Goal: Task Accomplishment & Management: Manage account settings

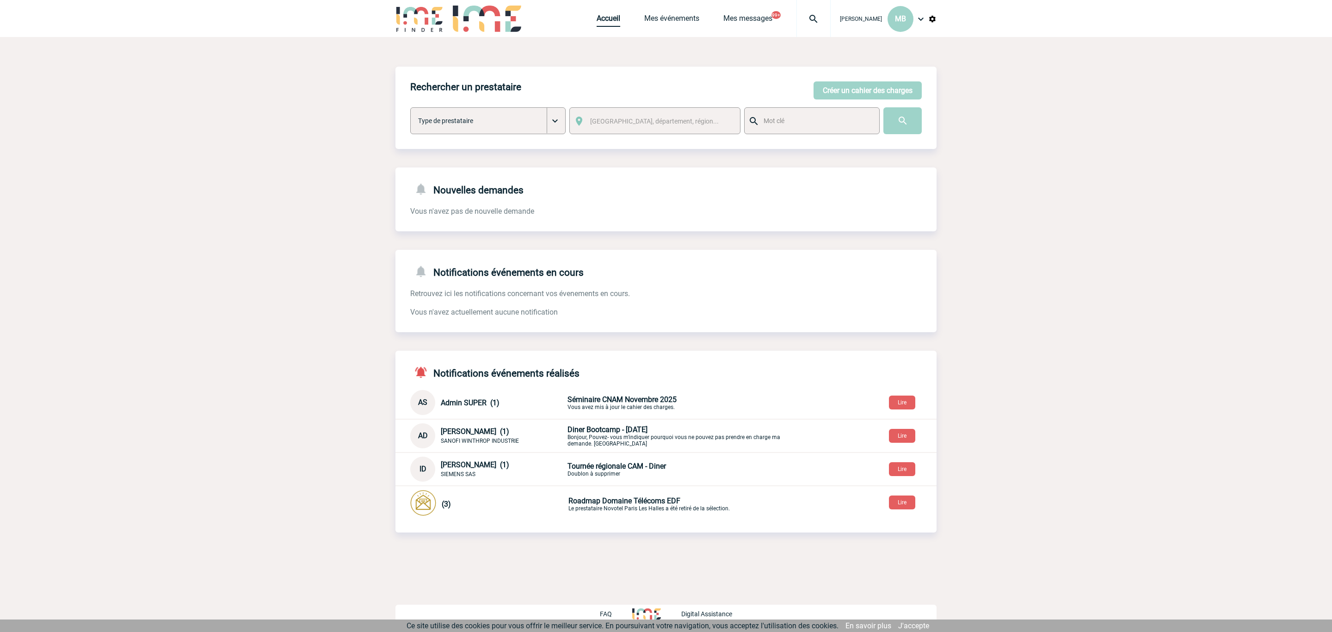
click at [601, 21] on link "Accueil" at bounding box center [609, 20] width 24 height 13
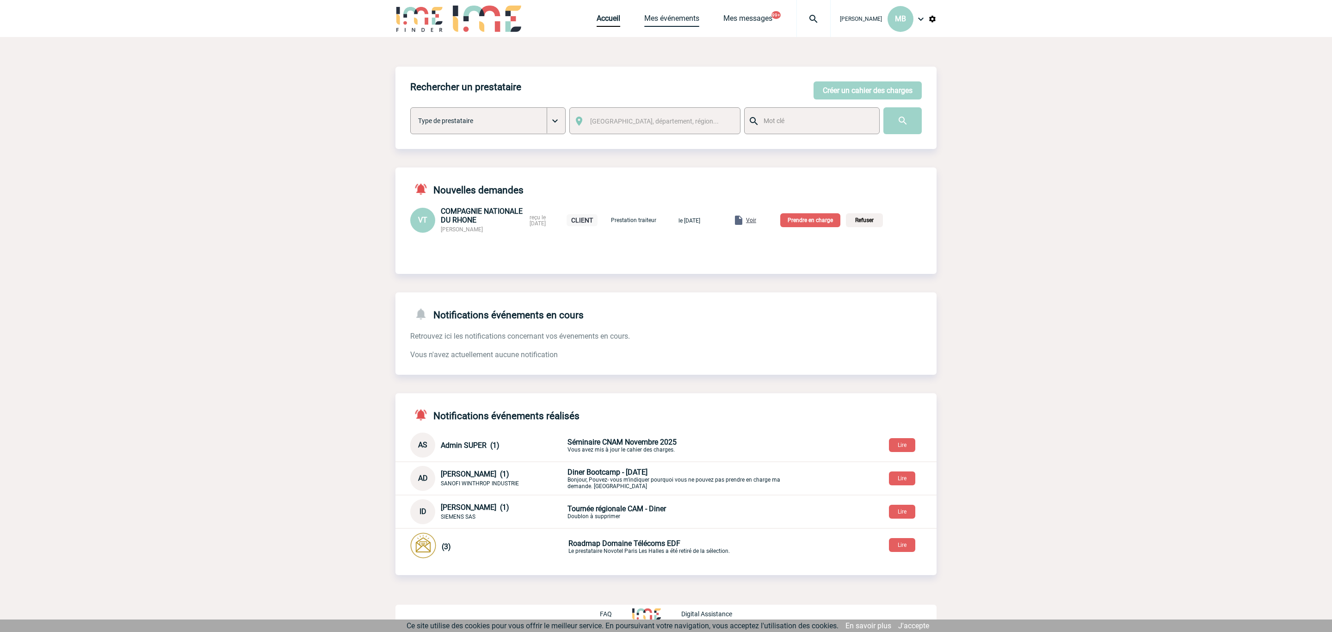
click at [680, 18] on link "Mes événements" at bounding box center [671, 20] width 55 height 13
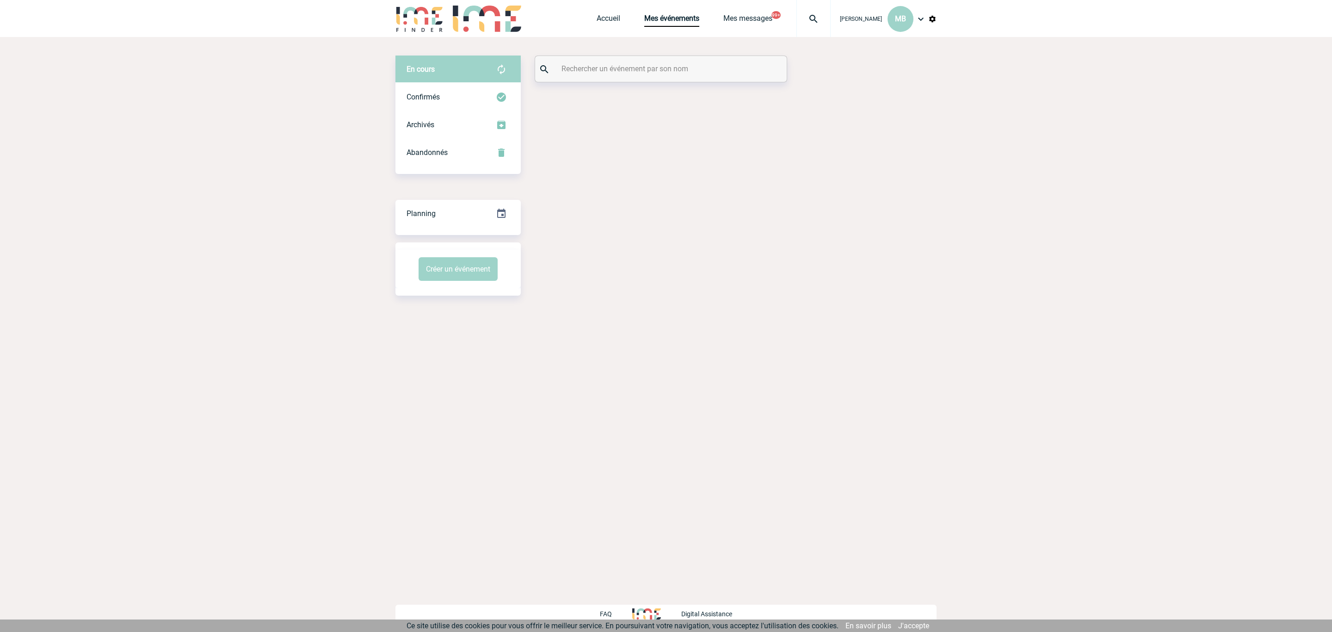
click at [625, 75] on input "text" at bounding box center [662, 68] width 206 height 13
paste input "2000425896"
type input "2000425896"
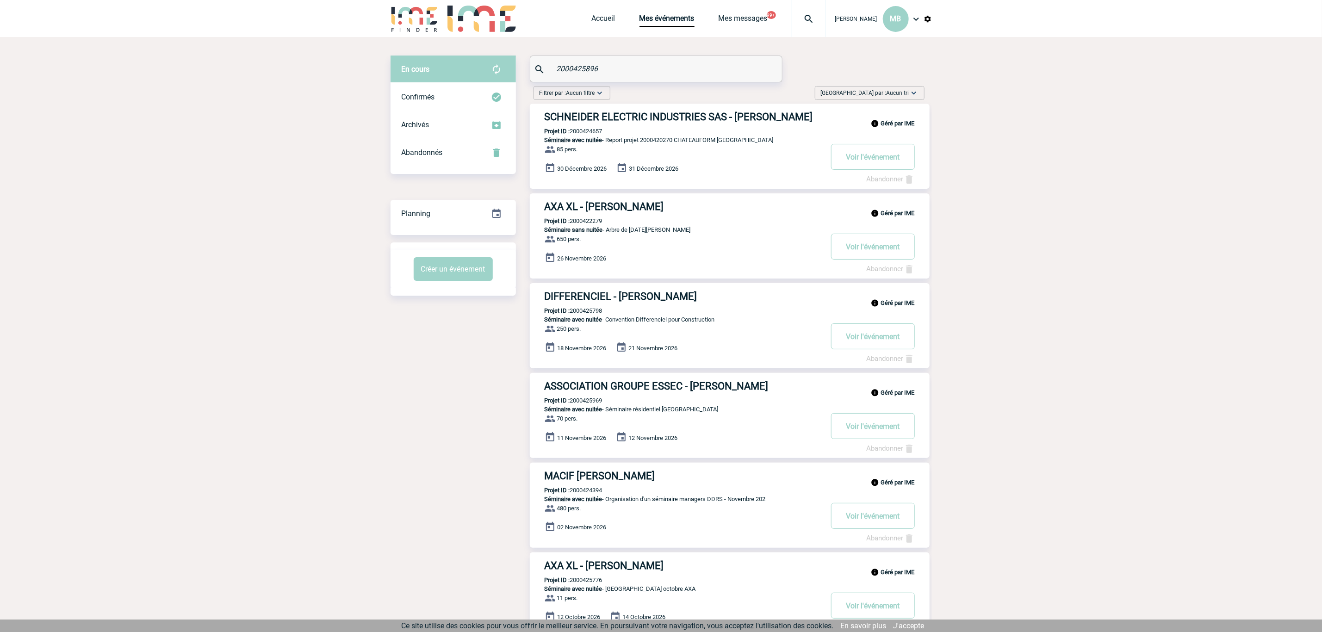
click at [624, 67] on input "2000425896" at bounding box center [657, 68] width 206 height 13
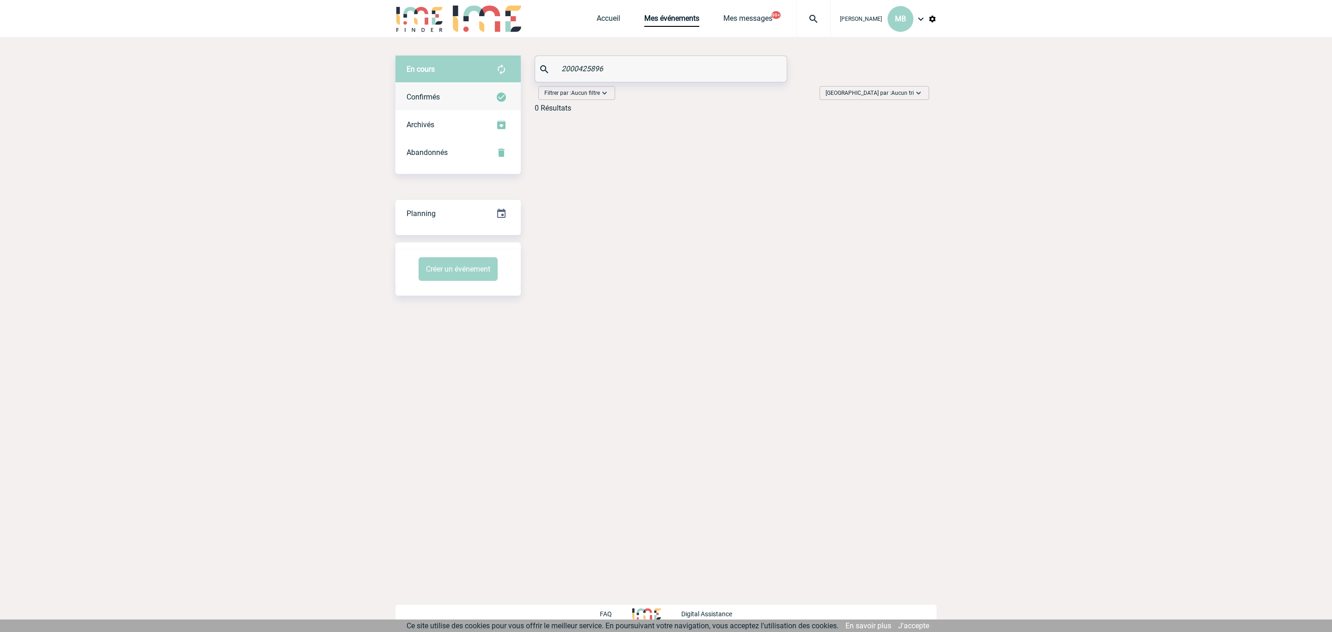
click at [431, 96] on span "Confirmés" at bounding box center [423, 97] width 33 height 9
click at [434, 120] on span "Archivés" at bounding box center [421, 124] width 28 height 9
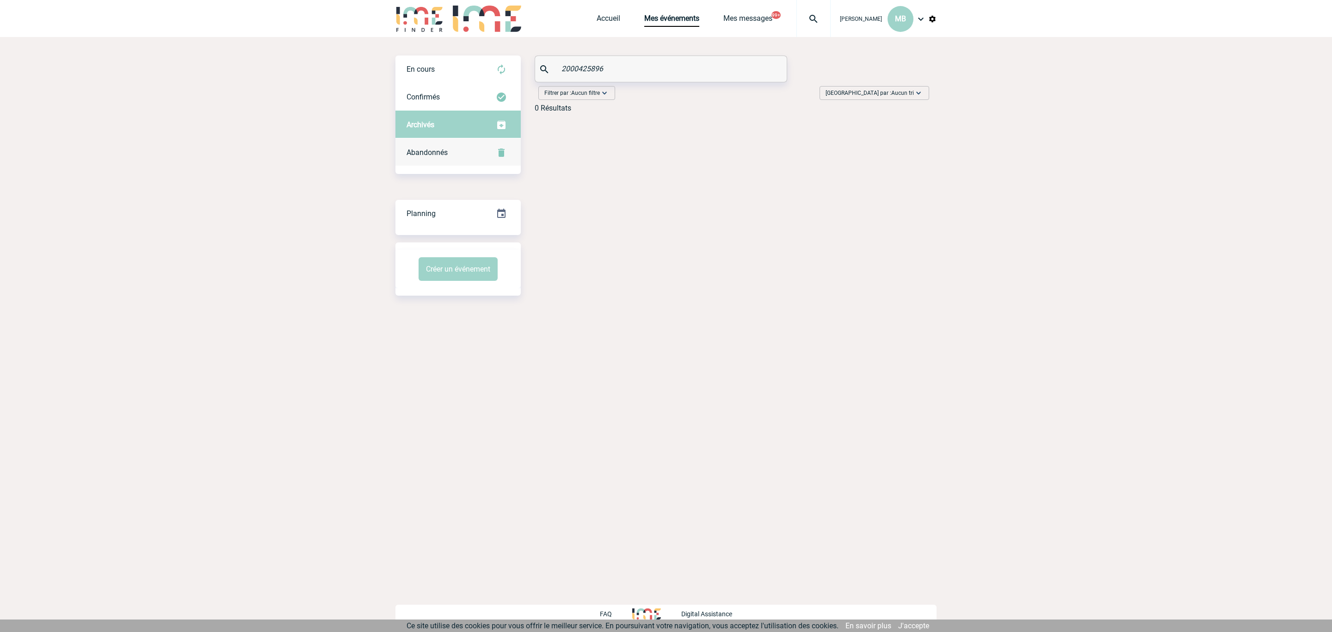
click at [436, 150] on span "Abandonnés" at bounding box center [427, 152] width 41 height 9
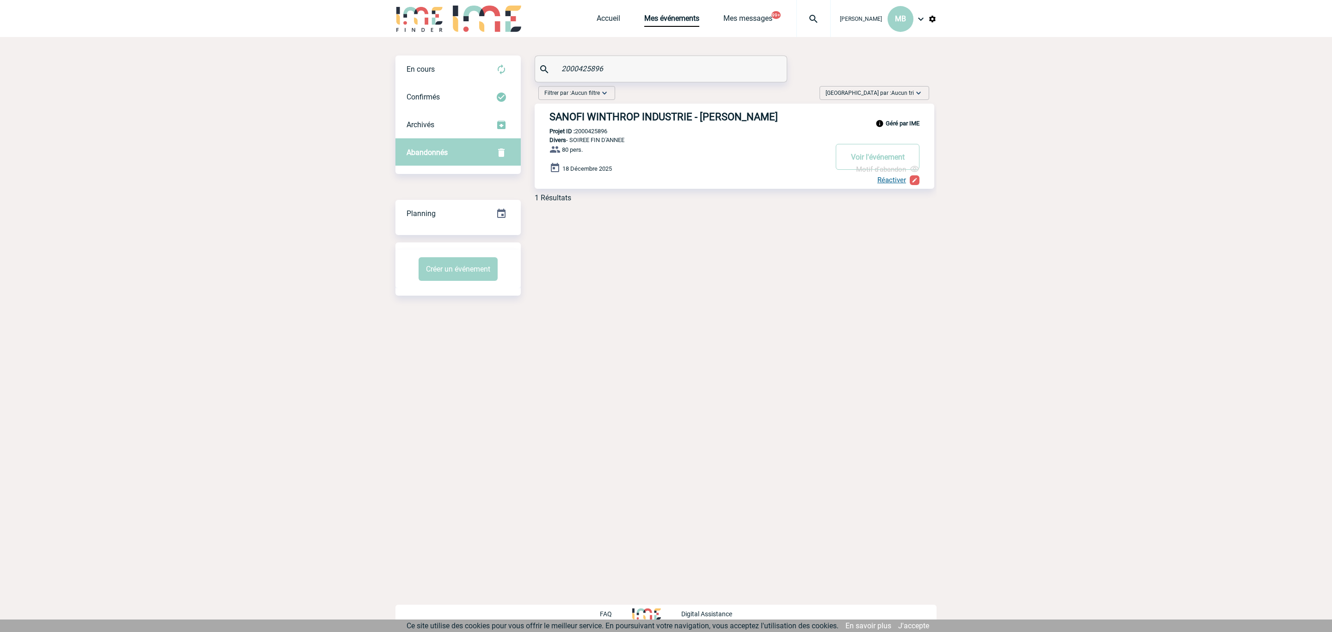
click at [891, 179] on link "Réactiver" at bounding box center [892, 180] width 29 height 8
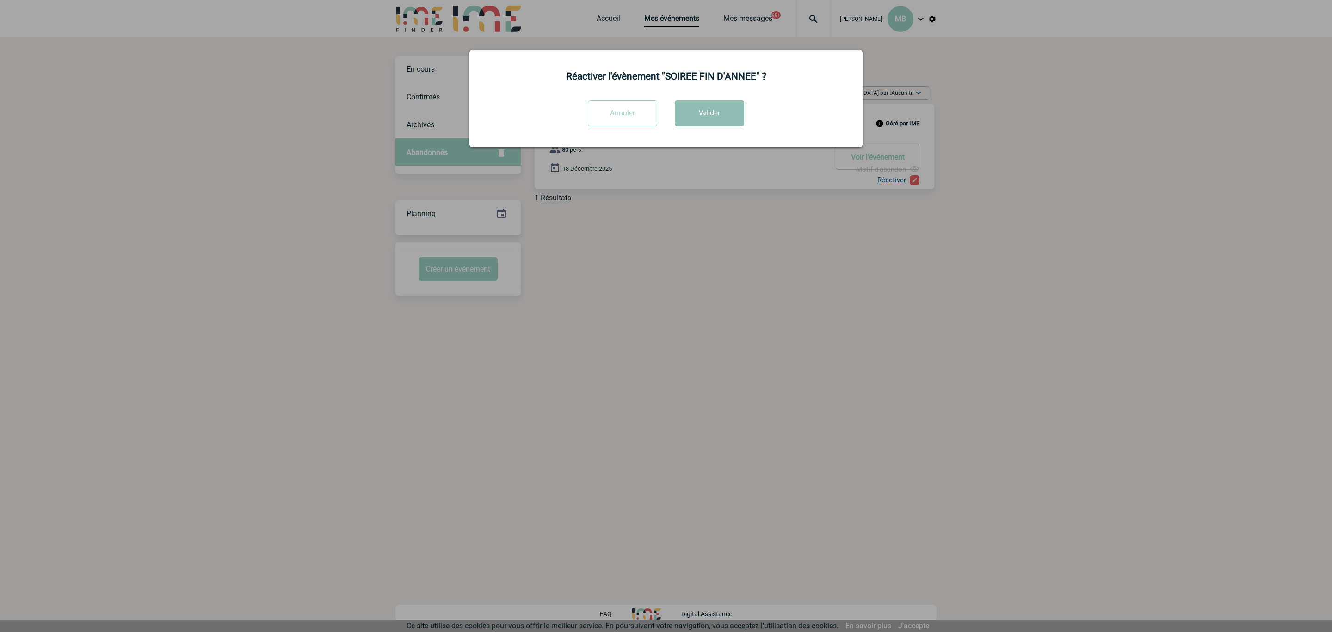
click at [715, 115] on button "Valider" at bounding box center [709, 113] width 69 height 26
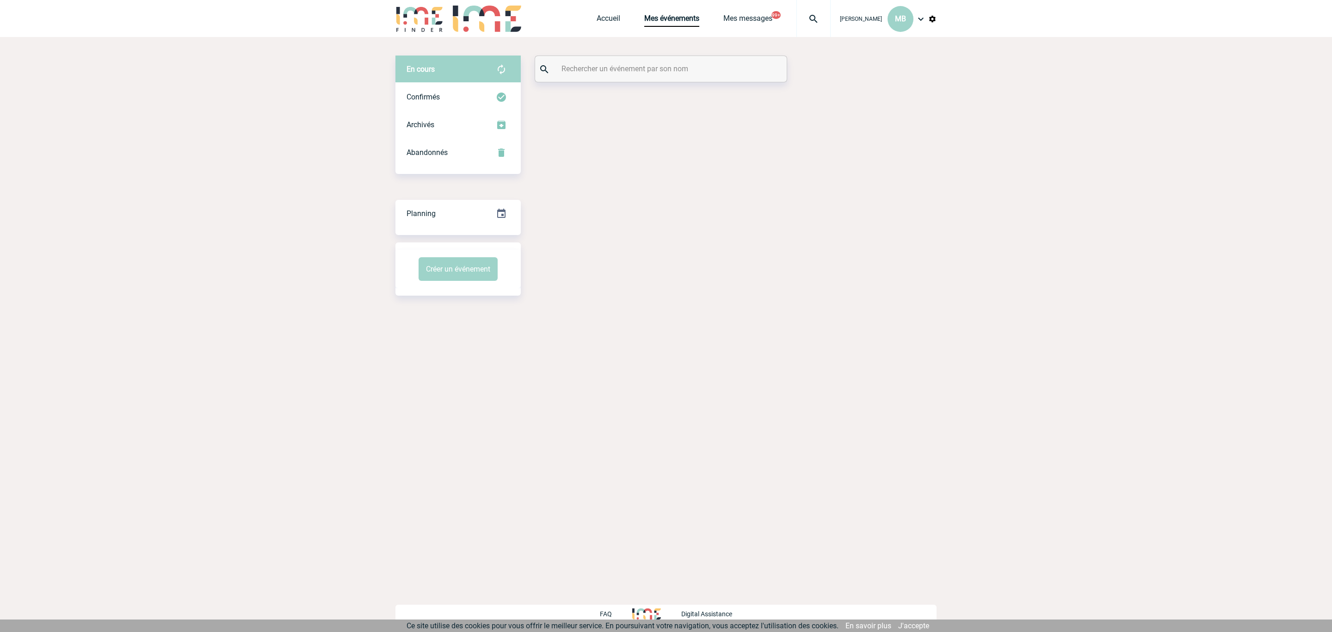
click at [588, 64] on input "text" at bounding box center [662, 68] width 206 height 13
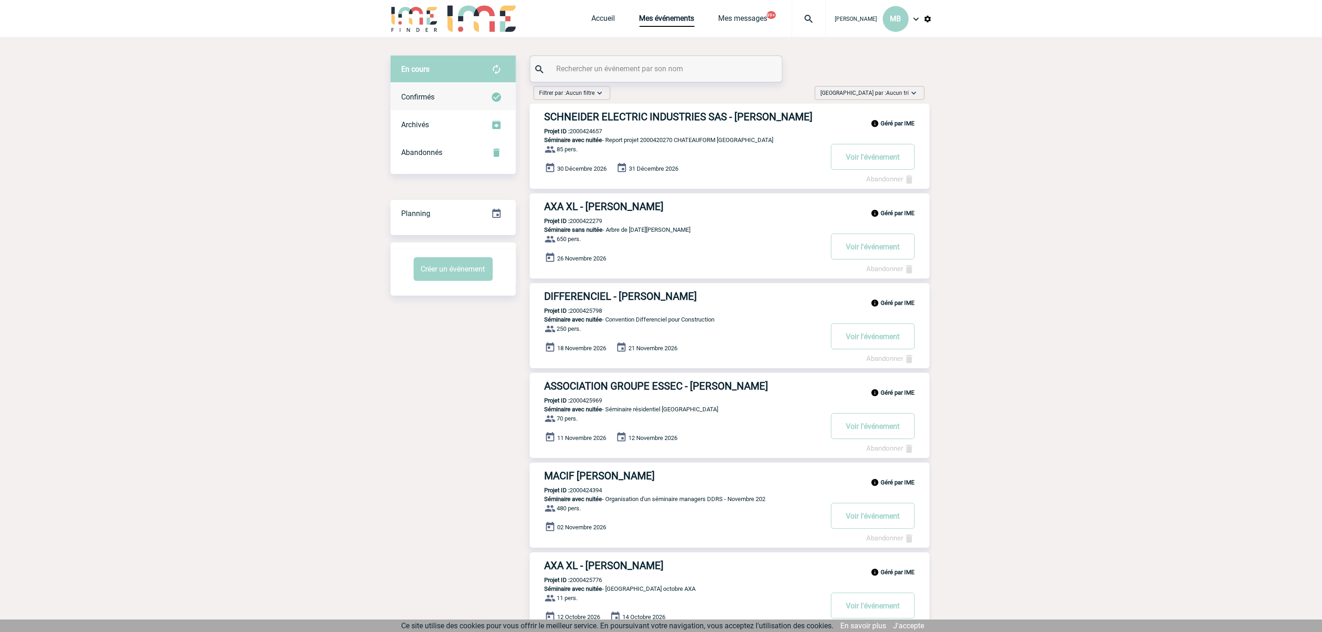
paste input "2000425896"
type input "2000425896"
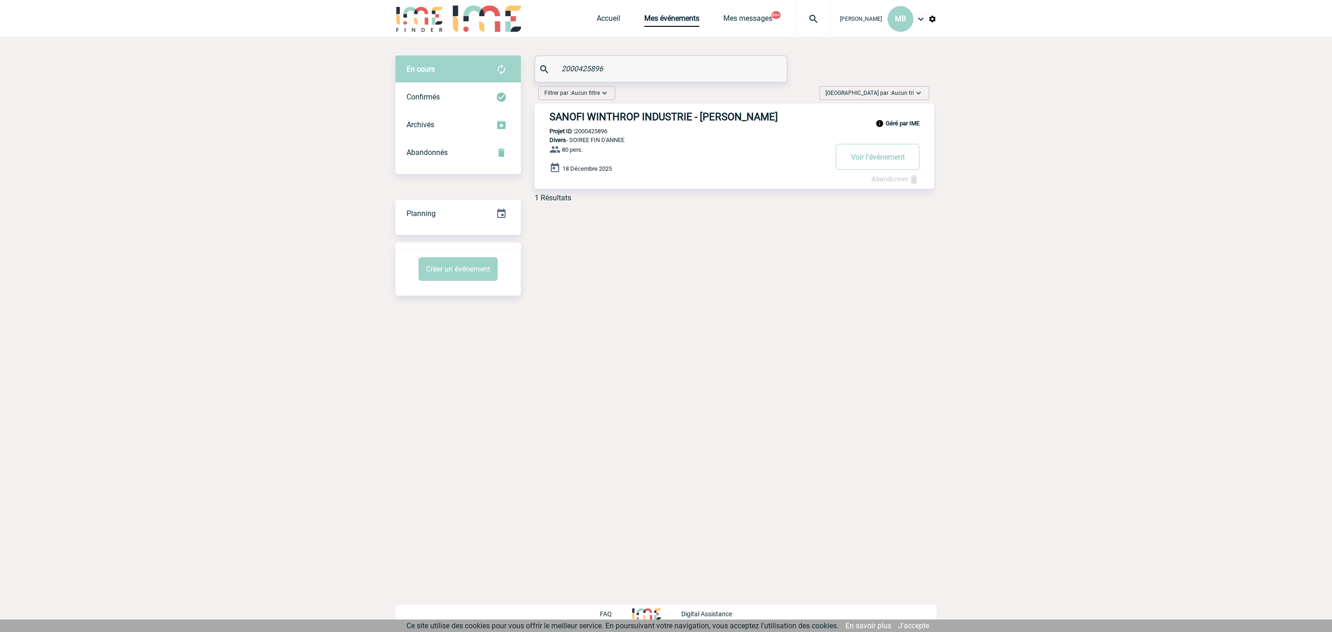
drag, startPoint x: 687, startPoint y: 117, endPoint x: 682, endPoint y: 118, distance: 5.3
click at [687, 117] on h3 "SANOFI WINTHROP INDUSTRIE - Laure BOUCHERON" at bounding box center [689, 117] width 278 height 12
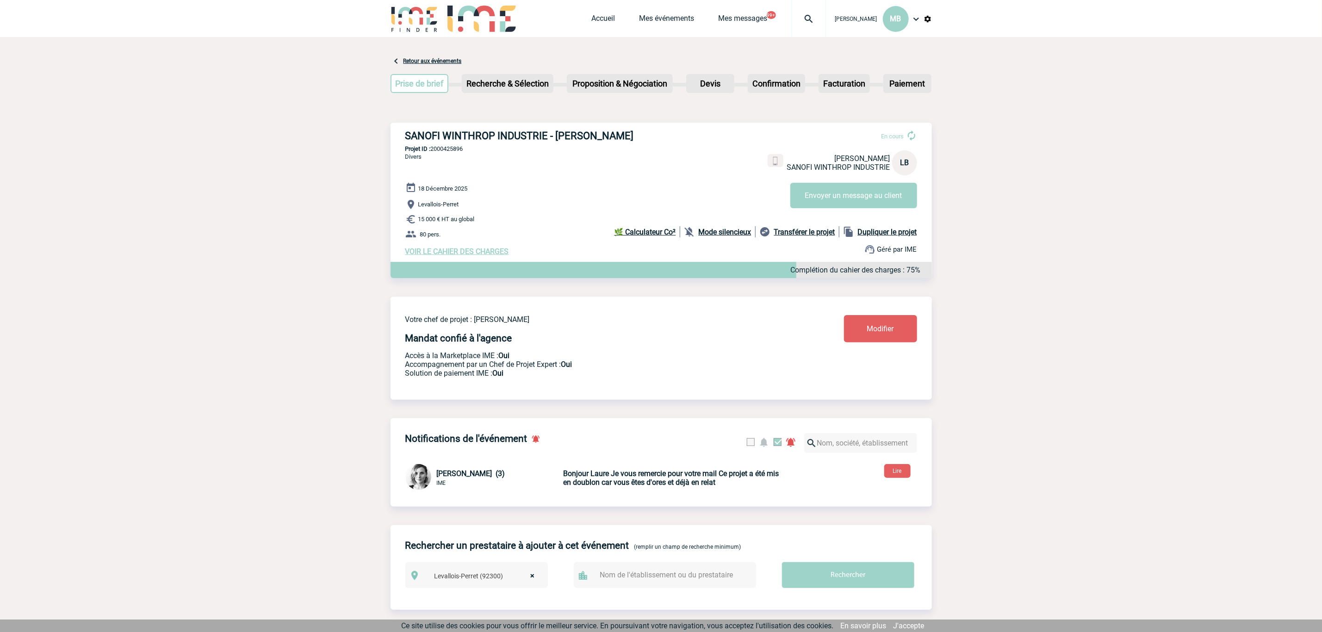
click at [740, 478] on b "Bonjour Laure Je vous remercie pour votre mail Ce projet a été mis en doublon c…" at bounding box center [671, 478] width 216 height 18
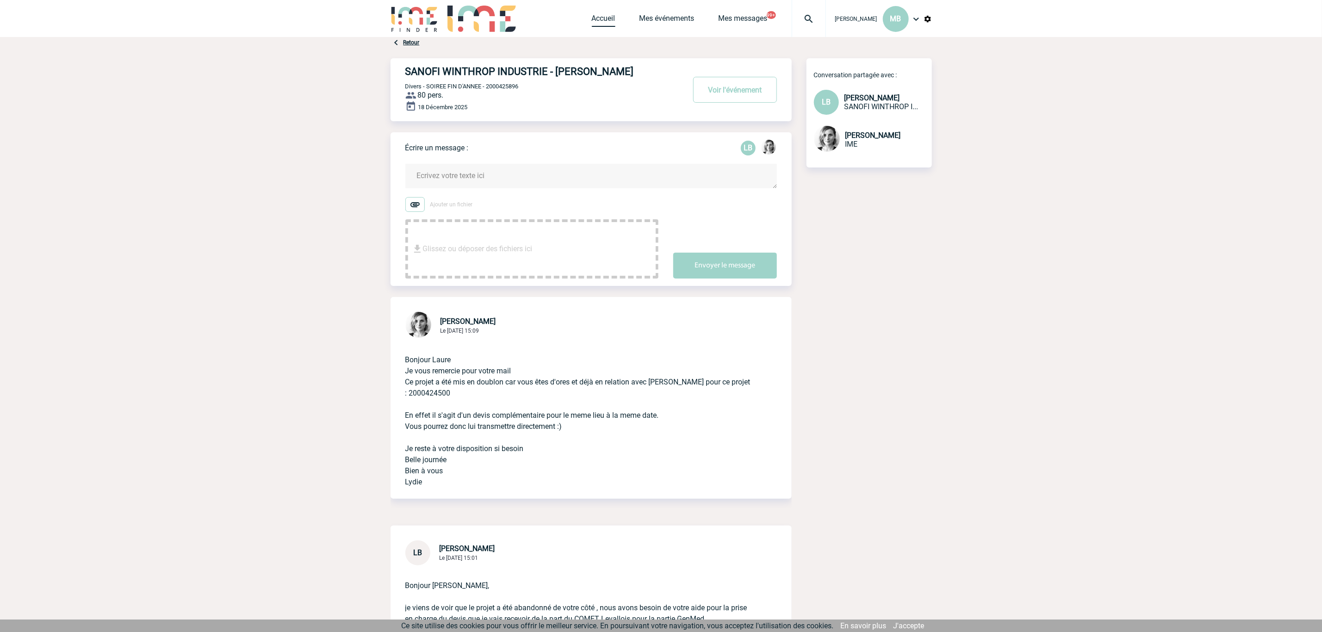
click at [603, 25] on link "Accueil" at bounding box center [604, 20] width 24 height 13
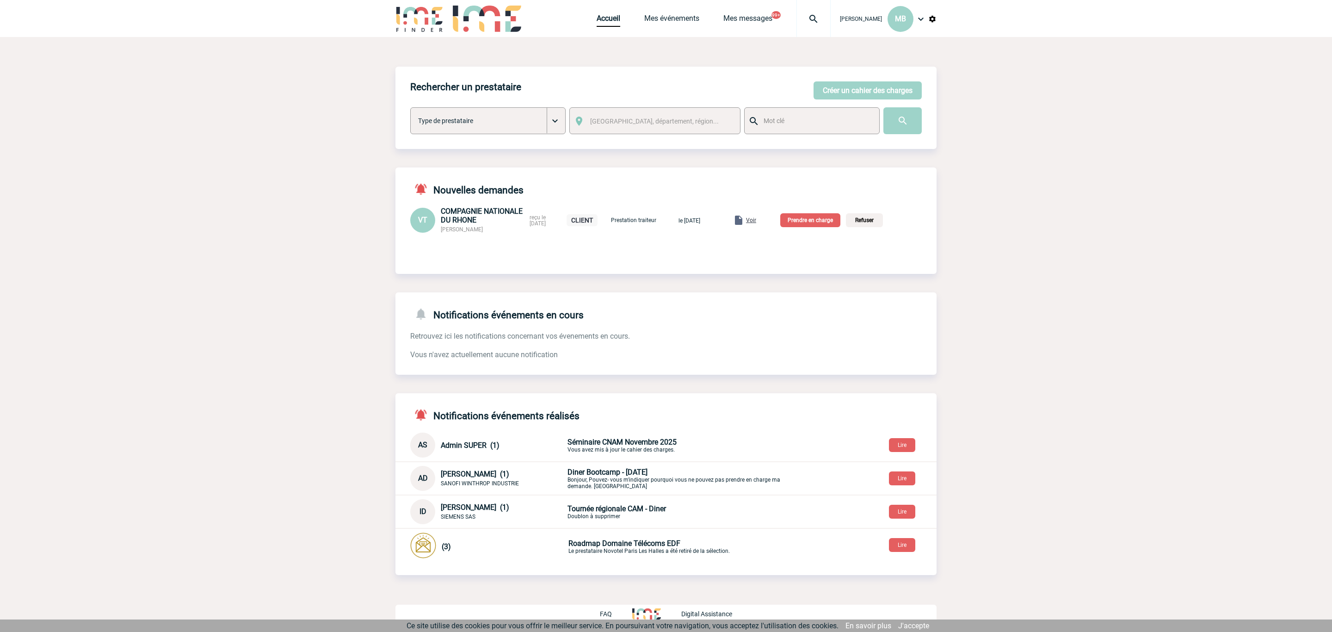
click at [756, 222] on span "Voir" at bounding box center [751, 220] width 10 height 6
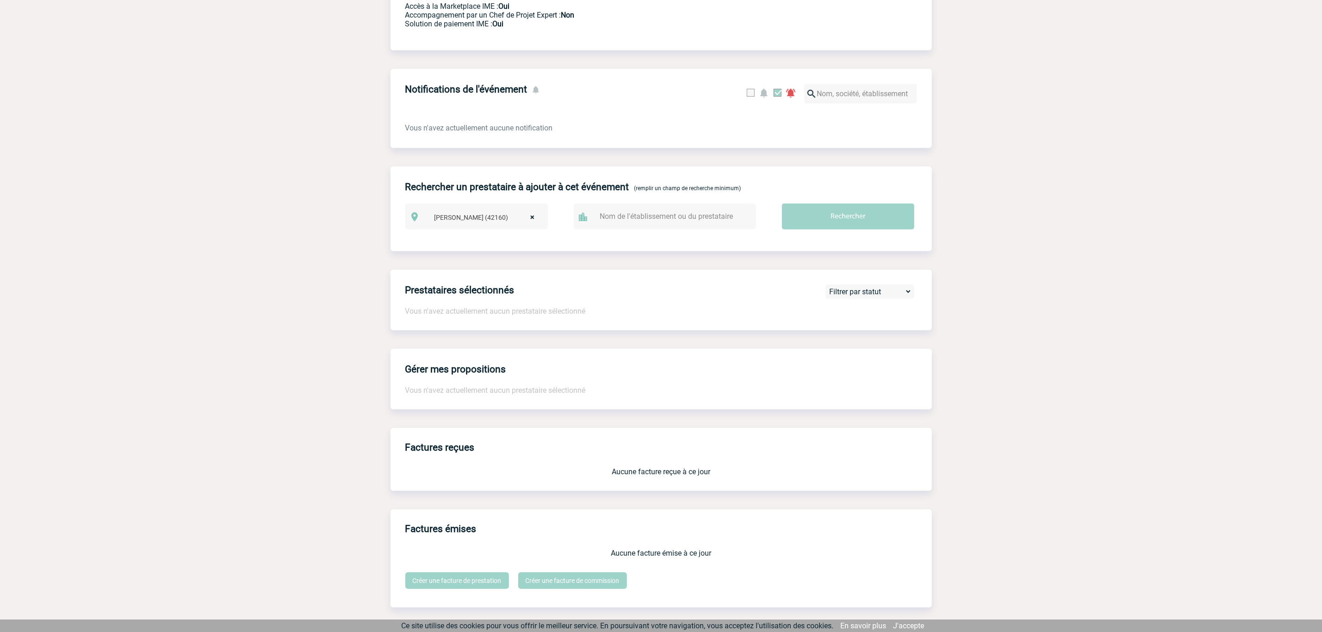
scroll to position [583, 0]
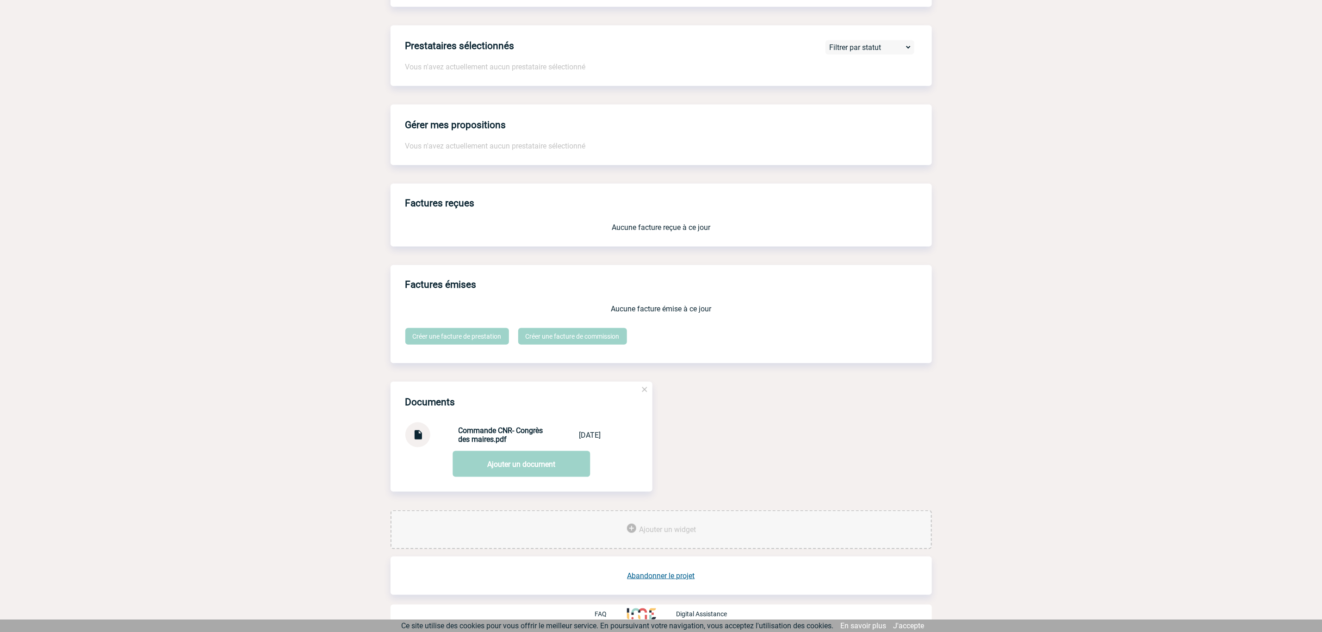
click at [468, 439] on strong "Commande CNR- Congrès des maires.pdf" at bounding box center [500, 435] width 85 height 18
click at [413, 435] on img at bounding box center [418, 431] width 12 height 18
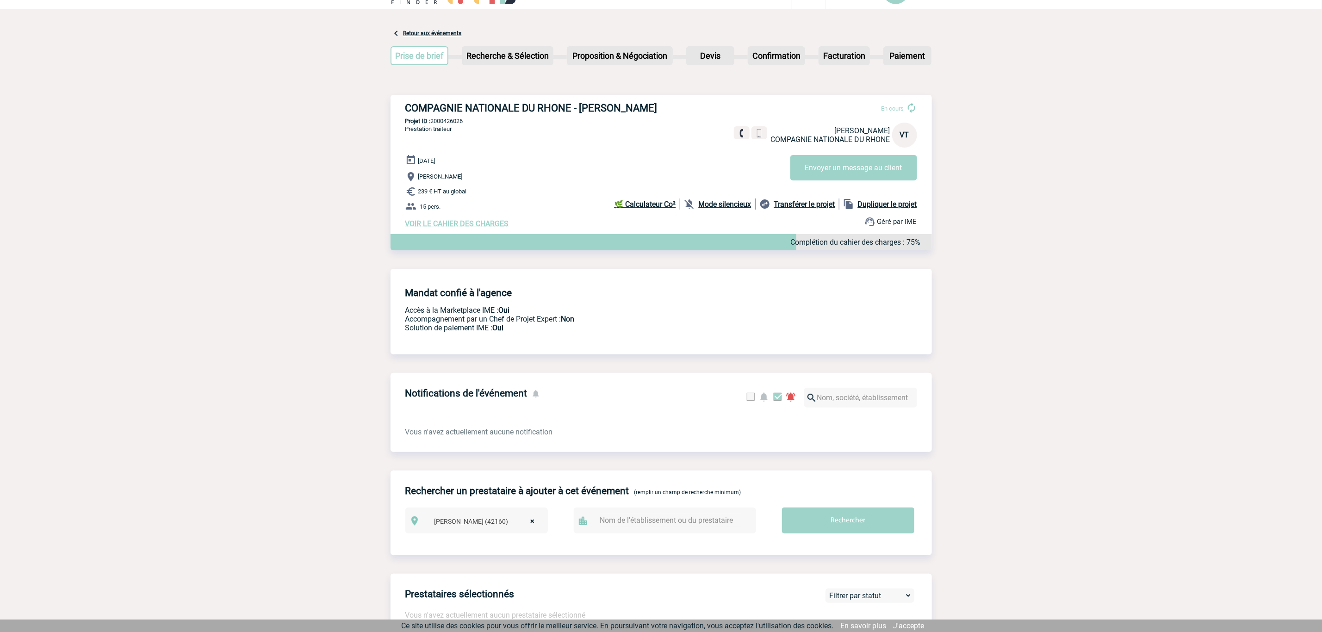
click at [429, 26] on div "Retour aux événements Prise de brief Etape suivante Recherche & Sélection" at bounding box center [660, 594] width 541 height 1171
click at [431, 34] on link "Retour aux événements" at bounding box center [432, 33] width 58 height 6
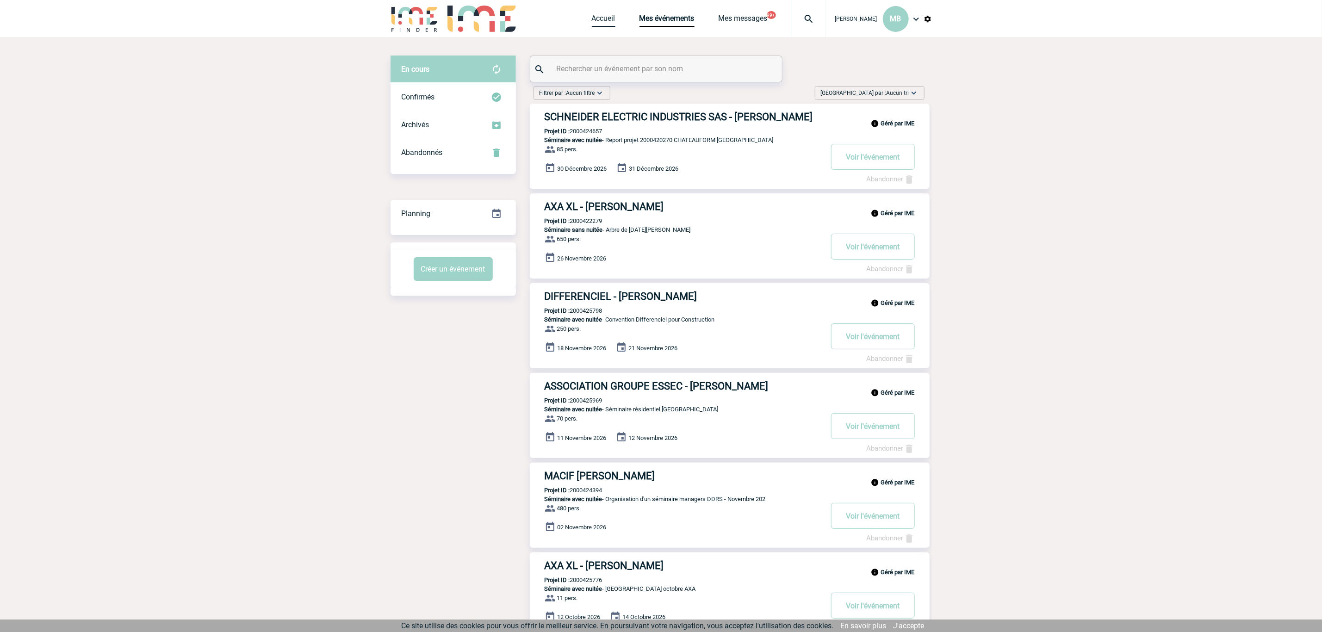
click at [600, 17] on link "Accueil" at bounding box center [604, 20] width 24 height 13
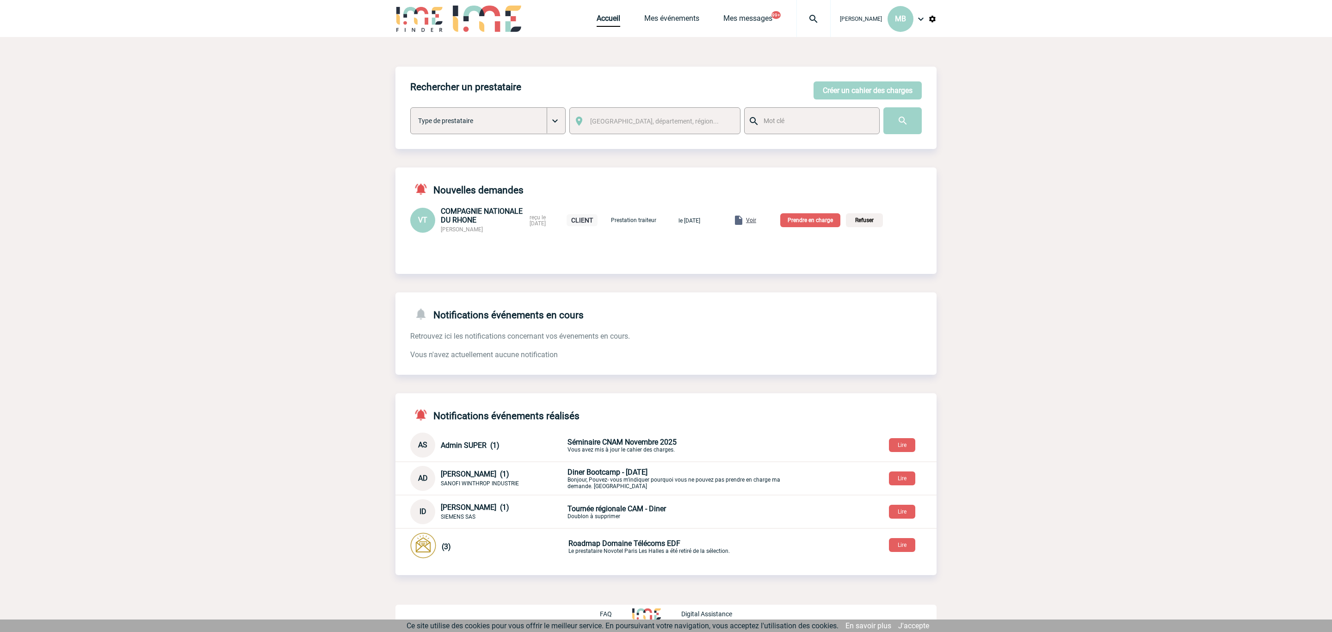
click at [756, 218] on span "Voir" at bounding box center [751, 220] width 10 height 6
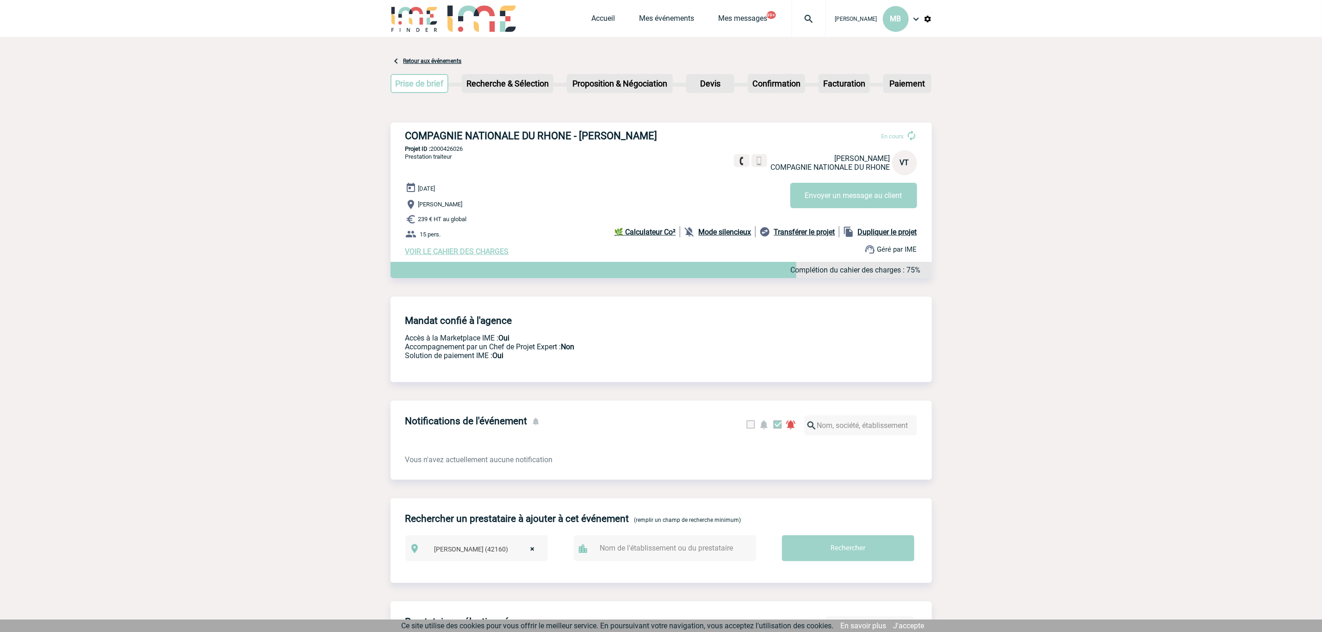
click at [462, 260] on div "COMPAGNIE NATIONALE DU RHONE - [PERSON_NAME] En cours [PERSON_NAME] COMPAGNIE N…" at bounding box center [660, 193] width 541 height 141
click at [460, 256] on span "VOIR LE CAHIER DES CHARGES" at bounding box center [457, 251] width 104 height 9
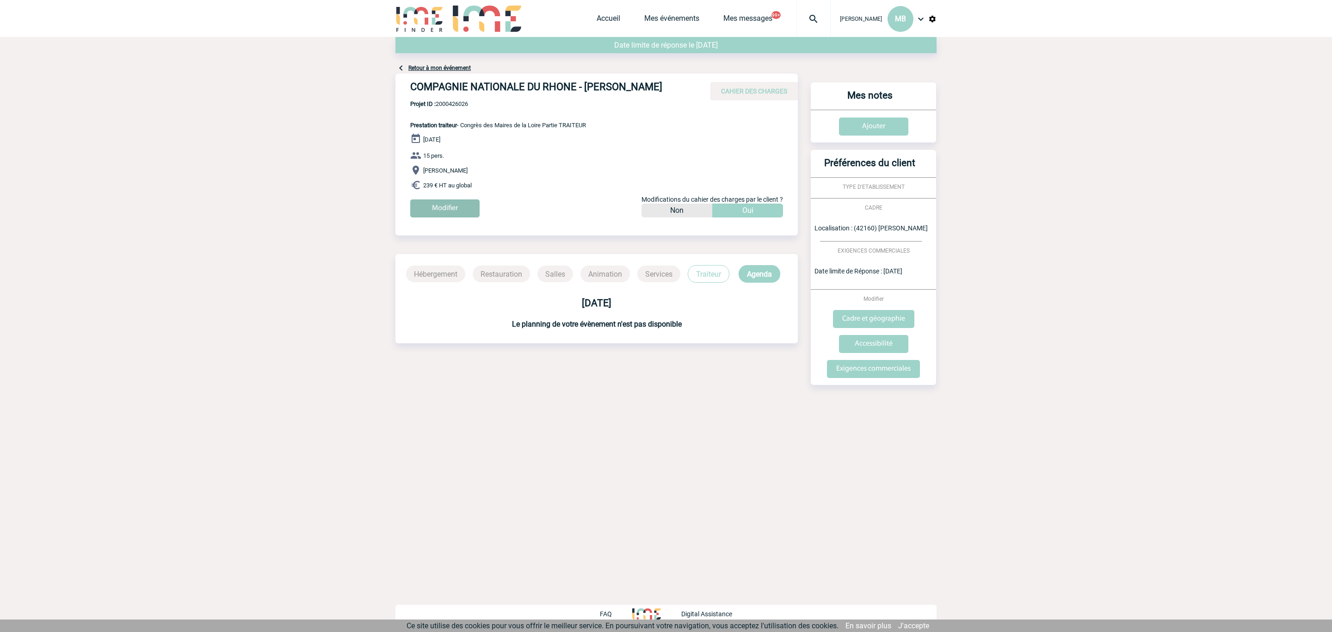
click at [461, 213] on input "Modifier" at bounding box center [444, 208] width 69 height 18
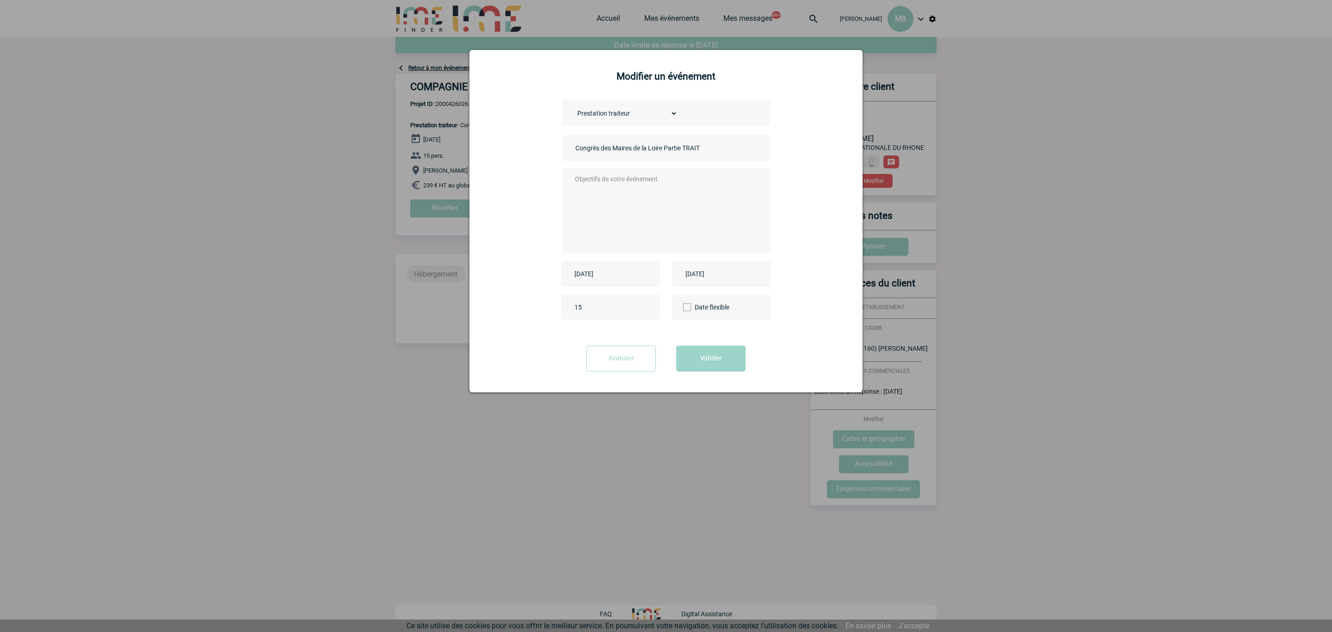
click at [576, 150] on input "Congrès des Maires de la Loire Partie TRAITEUR" at bounding box center [638, 148] width 130 height 12
type input "CENTRALISATION - Congrès des Maires de la Loire Partie TRAITEUR"
drag, startPoint x: 721, startPoint y: 350, endPoint x: 713, endPoint y: 352, distance: 7.5
click at [715, 351] on button "Valider" at bounding box center [710, 359] width 69 height 26
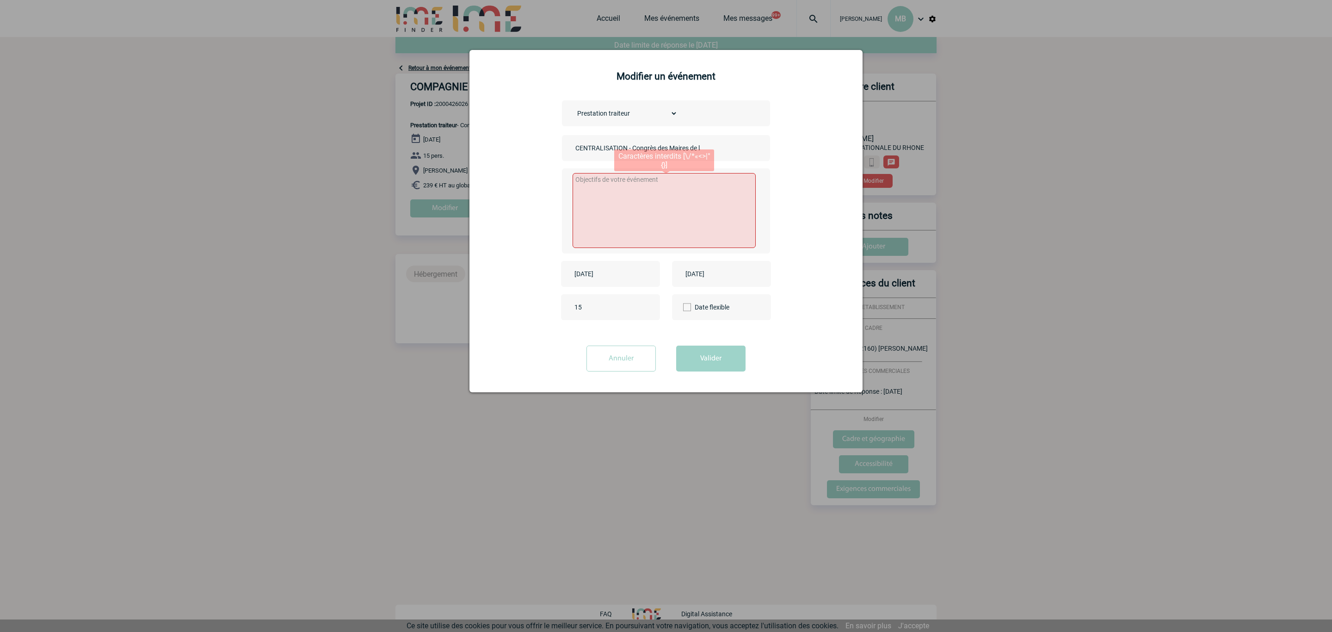
click at [654, 196] on textarea at bounding box center [665, 210] width 184 height 75
type textarea "-"
click at [702, 371] on button "Valider" at bounding box center [710, 359] width 69 height 26
click at [711, 357] on button "Valider" at bounding box center [710, 359] width 69 height 26
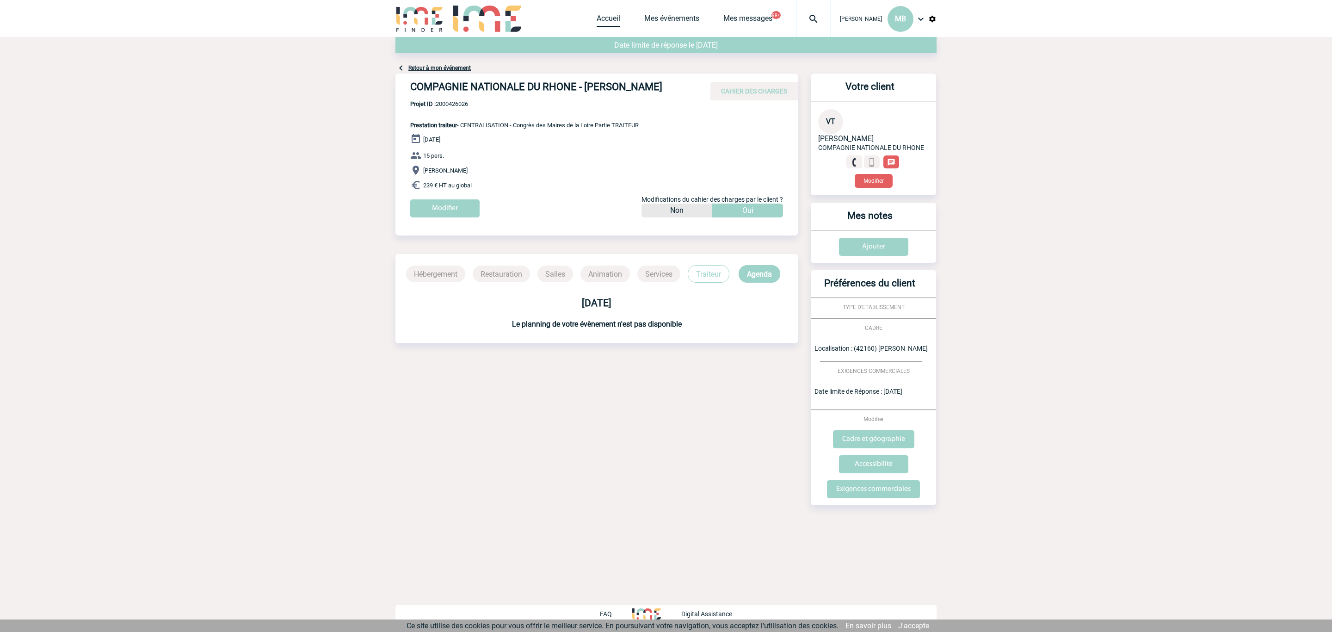
click at [607, 17] on link "Accueil" at bounding box center [609, 20] width 24 height 13
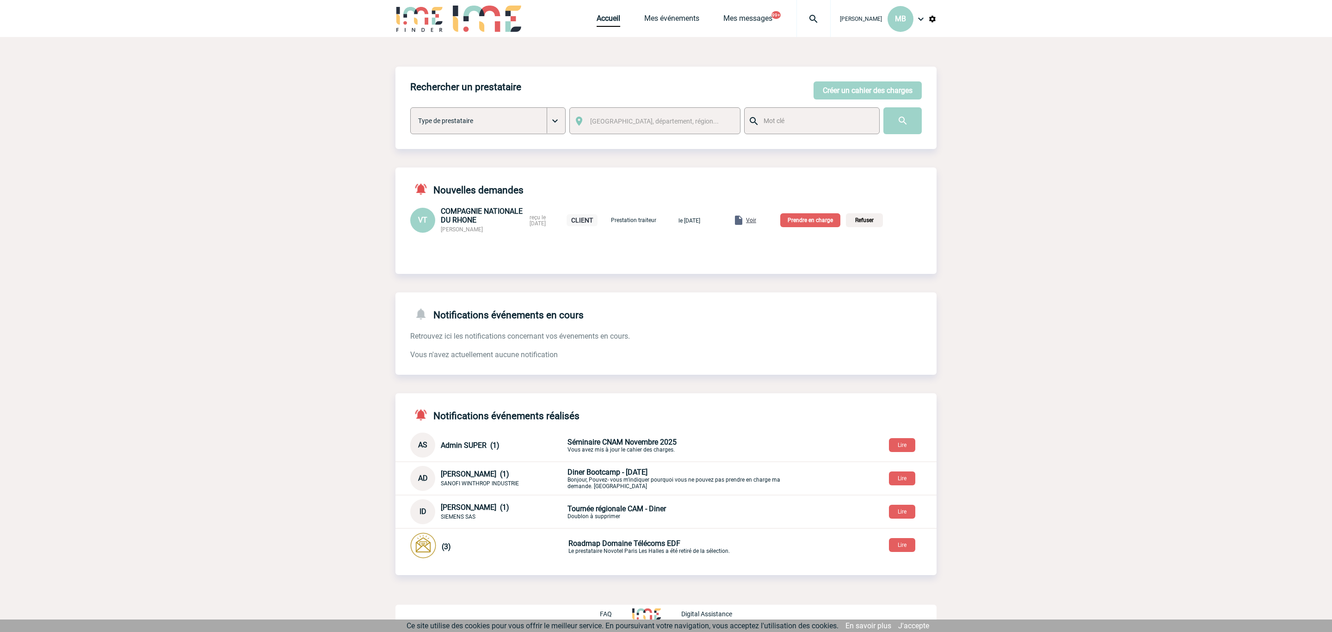
click at [826, 223] on p "Prendre en charge" at bounding box center [810, 220] width 60 height 14
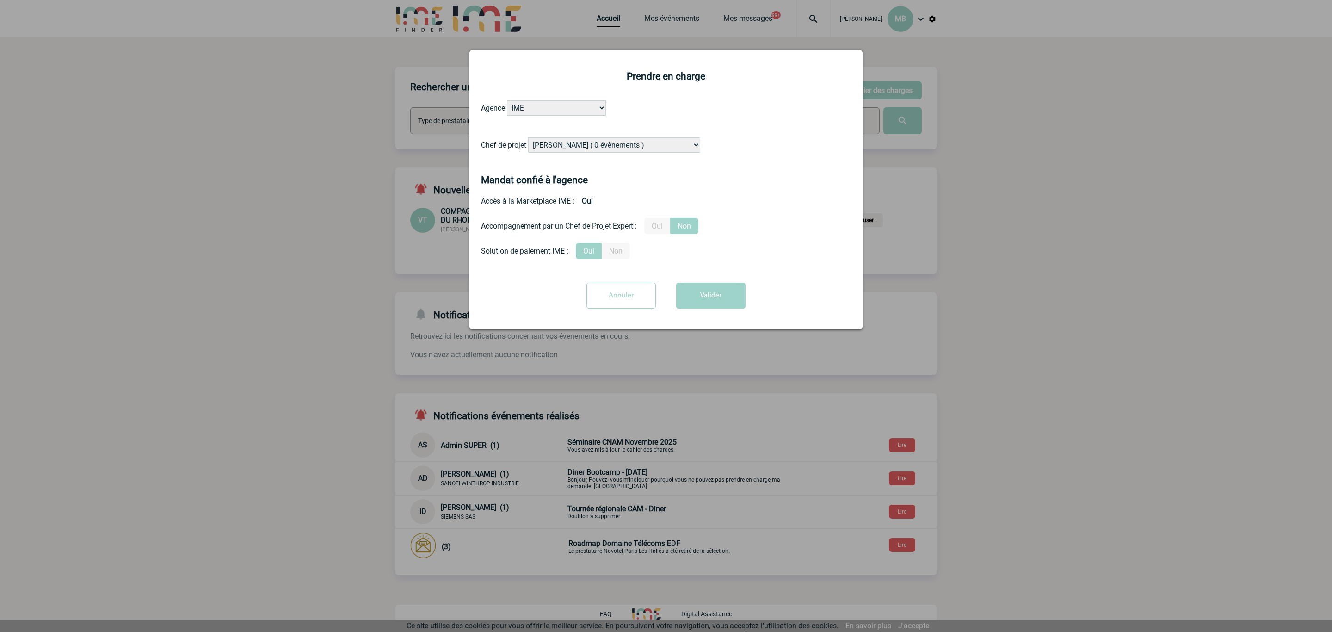
click at [657, 146] on select "Alizée VERLAGUET ( 0 évènements ) Anne-Françoise BONHOMME ( 200 évènements ) An…" at bounding box center [614, 144] width 172 height 15
select select "94396"
click at [529, 137] on select "Alizée VERLAGUET ( 0 évènements ) Anne-Françoise BONHOMME ( 200 évènements ) An…" at bounding box center [614, 144] width 172 height 15
click at [715, 291] on button "Valider" at bounding box center [710, 296] width 69 height 26
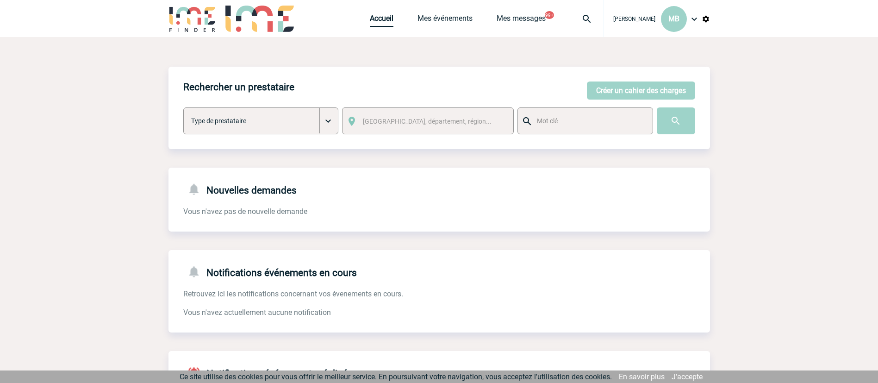
click at [376, 24] on link "Accueil" at bounding box center [382, 20] width 24 height 13
click at [370, 24] on link "Accueil" at bounding box center [382, 20] width 24 height 13
click at [379, 17] on link "Accueil" at bounding box center [382, 20] width 24 height 13
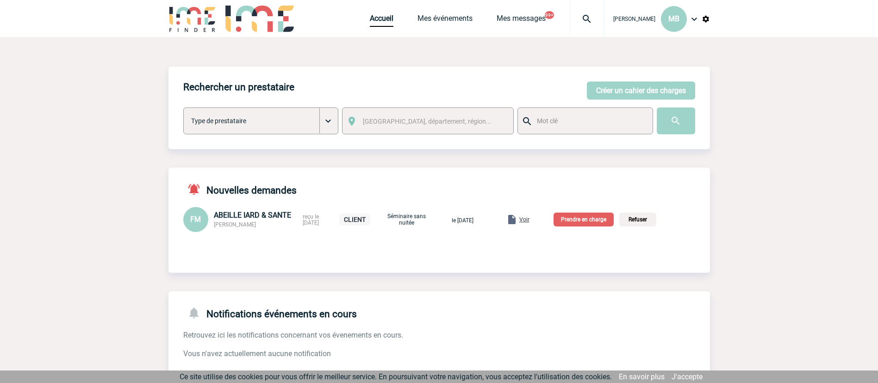
click at [529, 220] on span "Voir" at bounding box center [524, 219] width 10 height 6
